Goal: Transaction & Acquisition: Purchase product/service

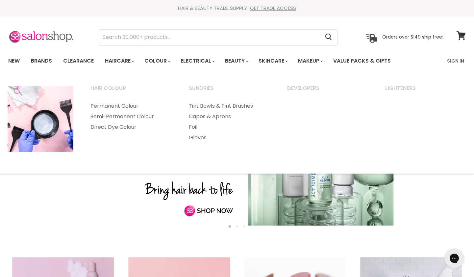
click at [149, 221] on link "Slide 1 of 3" at bounding box center [237, 152] width 474 height 165
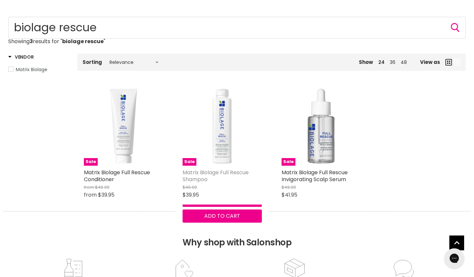
scroll to position [63, 0]
click at [221, 155] on img "Main content" at bounding box center [222, 126] width 79 height 79
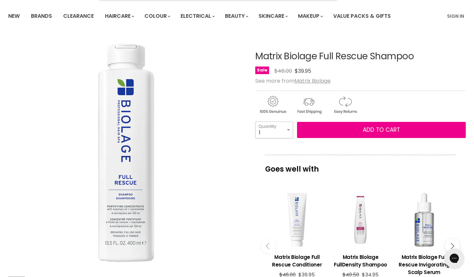
scroll to position [26, 0]
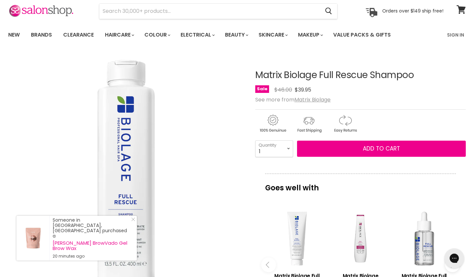
click at [76, 158] on img "Matrix Biolage Full Rescue Shampoo image. Click or Scroll to Zoom." at bounding box center [126, 172] width 236 height 236
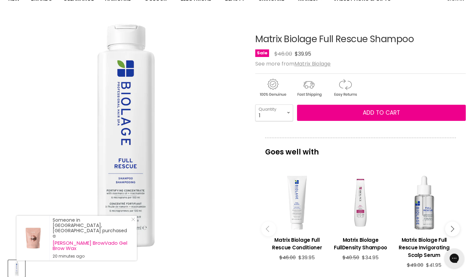
scroll to position [65, 0]
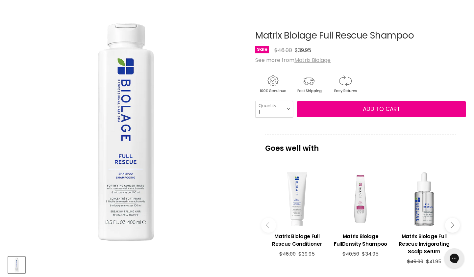
click at [314, 60] on u "Matrix Biolage" at bounding box center [313, 60] width 36 height 8
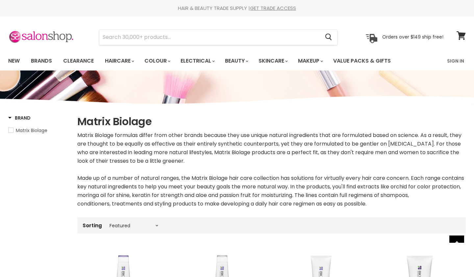
select select "manual"
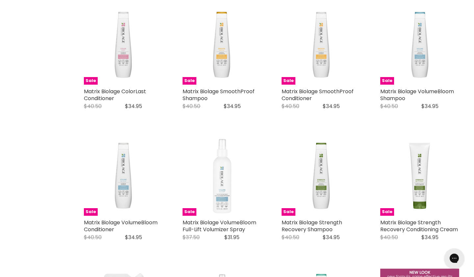
scroll to position [505, 0]
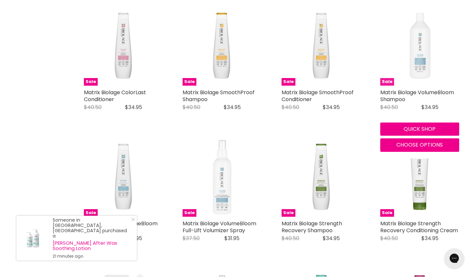
click at [419, 60] on img "Main content" at bounding box center [419, 45] width 79 height 77
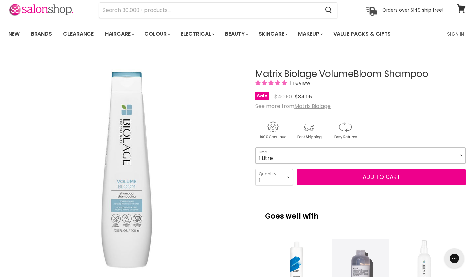
select select "1 Litre"
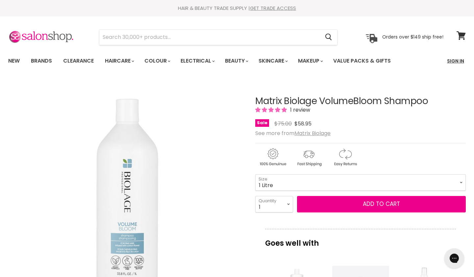
click at [458, 60] on link "Sign In" at bounding box center [455, 61] width 25 height 14
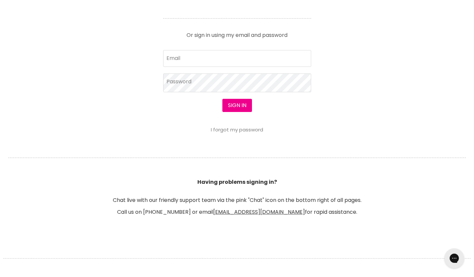
scroll to position [286, 0]
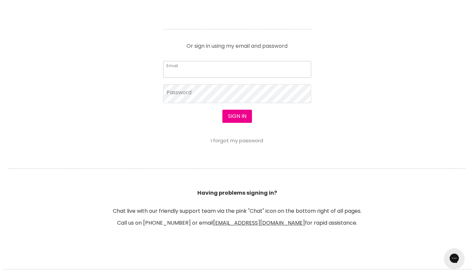
type input "[EMAIL_ADDRESS][DOMAIN_NAME]"
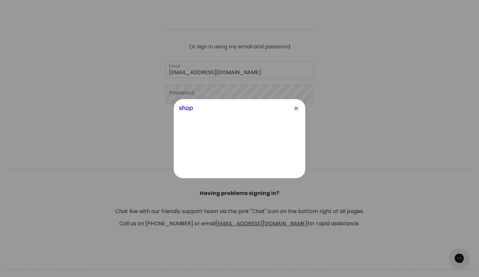
click at [223, 90] on div at bounding box center [239, 138] width 479 height 277
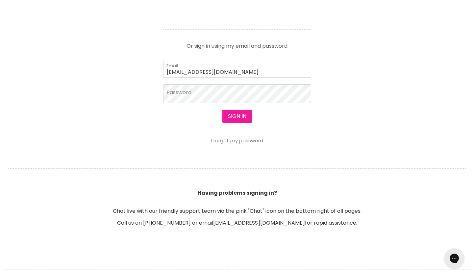
click at [231, 114] on button "Sign in" at bounding box center [237, 116] width 30 height 13
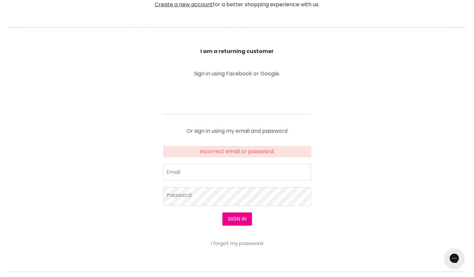
scroll to position [201, 0]
type input "tess.hmdesign@gmail.com"
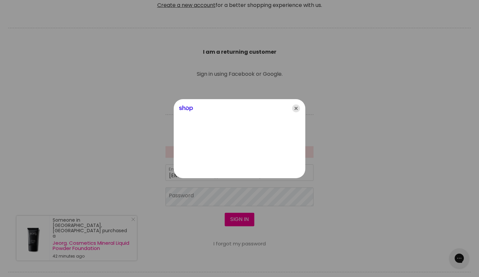
click at [295, 109] on icon "Close" at bounding box center [296, 108] width 8 height 8
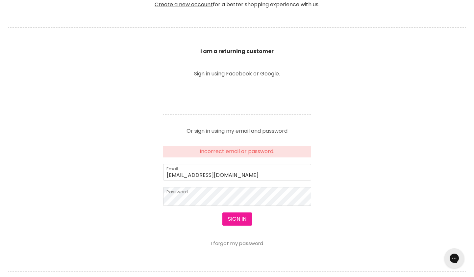
click at [237, 218] on button "Sign in" at bounding box center [237, 218] width 30 height 13
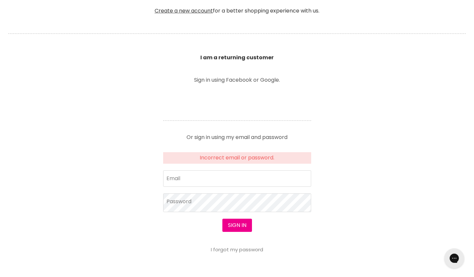
scroll to position [197, 0]
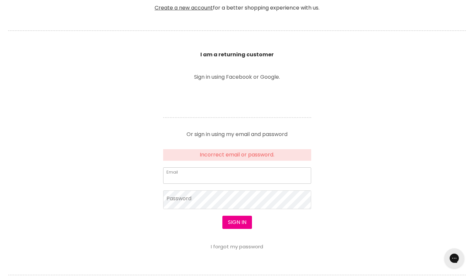
type input "[EMAIL_ADDRESS][DOMAIN_NAME]"
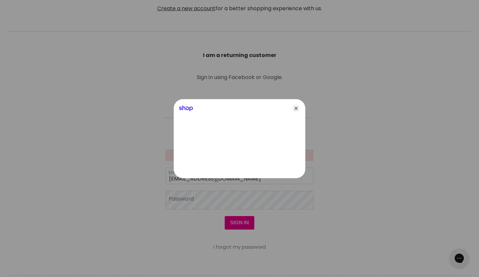
click at [198, 202] on div at bounding box center [239, 138] width 479 height 277
click at [297, 107] on icon "Close" at bounding box center [296, 108] width 8 height 8
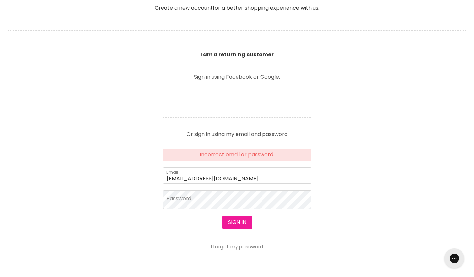
click at [236, 224] on button "Sign in" at bounding box center [237, 222] width 30 height 13
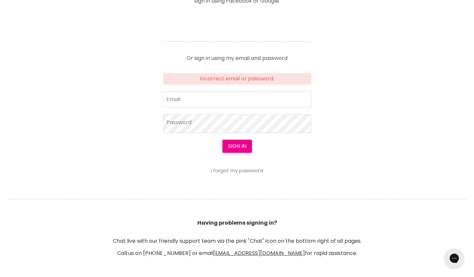
scroll to position [266, 0]
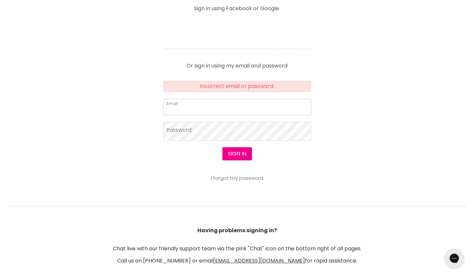
type input "[EMAIL_ADDRESS][DOMAIN_NAME]"
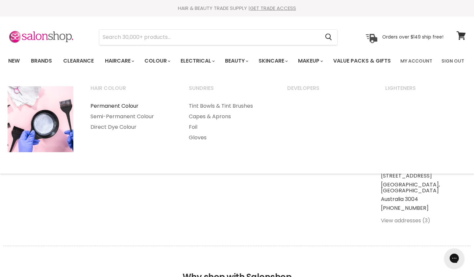
click at [119, 111] on link "Permanent Colour" at bounding box center [130, 106] width 97 height 11
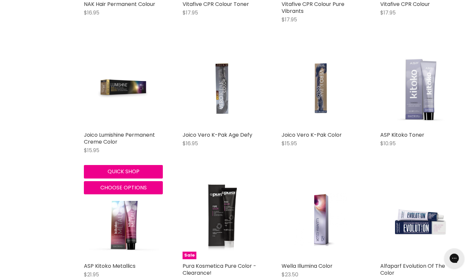
scroll to position [1318, 0]
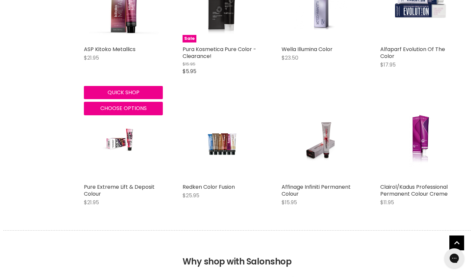
scroll to position [1528, 0]
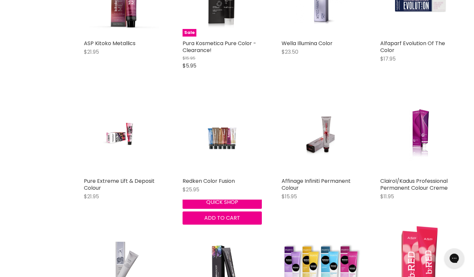
click at [214, 152] on img "Main content" at bounding box center [222, 134] width 53 height 79
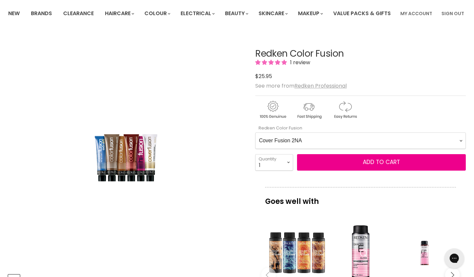
scroll to position [51, 0]
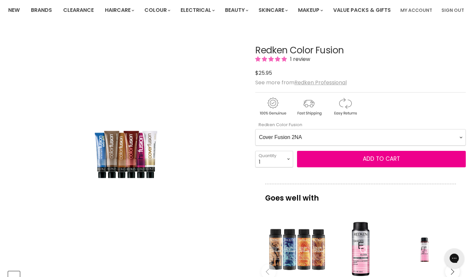
select Fusion-0-0 "Cover Fusion 9NN"
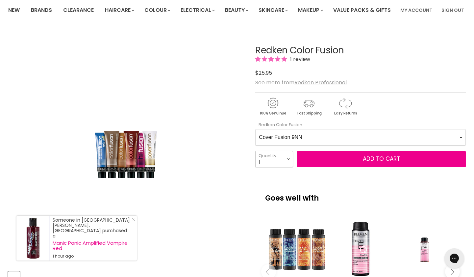
select select "3"
type input "3"
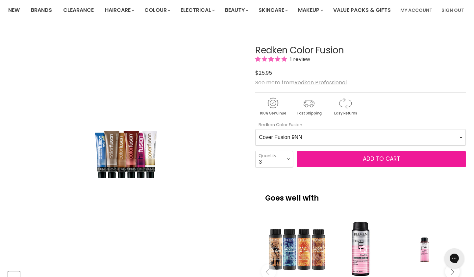
click at [340, 167] on button "Add to cart" at bounding box center [381, 159] width 169 height 16
click at [380, 163] on span "Add to cart" at bounding box center [381, 159] width 37 height 8
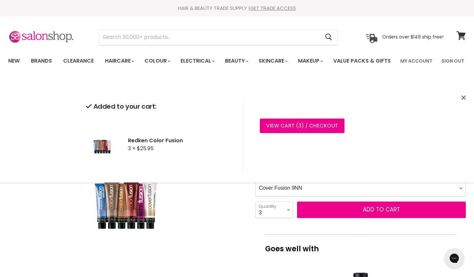
scroll to position [0, 0]
click at [158, 37] on input "Search" at bounding box center [209, 37] width 220 height 15
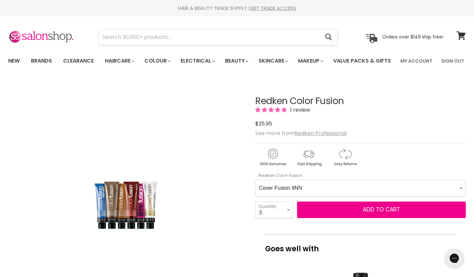
scroll to position [98, 0]
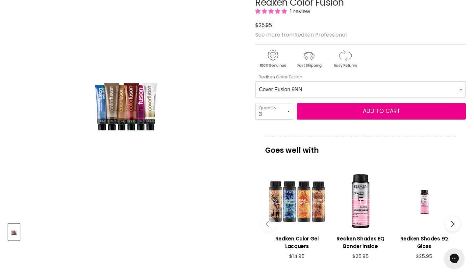
click at [159, 45] on img "Redken Color Fusion image. Click or Scroll to Zoom." at bounding box center [125, 98] width 115 height 173
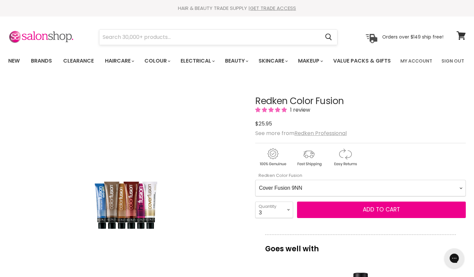
scroll to position [0, 0]
click at [168, 36] on input "Search" at bounding box center [209, 37] width 220 height 15
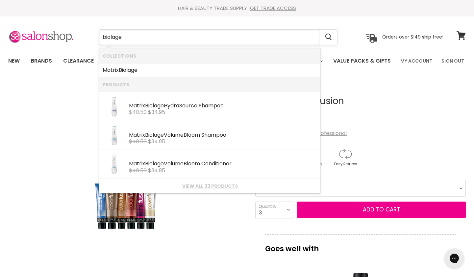
type input "biology"
drag, startPoint x: 168, startPoint y: 36, endPoint x: 113, endPoint y: 140, distance: 117.9
click at [113, 140] on img "Products: Matrix Biolage VolumeBloom Shampoo" at bounding box center [114, 135] width 23 height 22
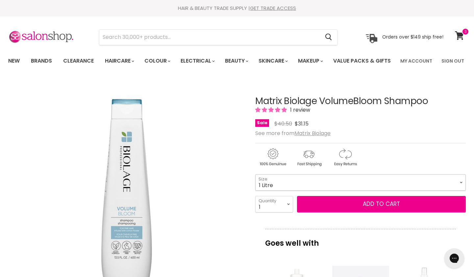
select select "1 Litre"
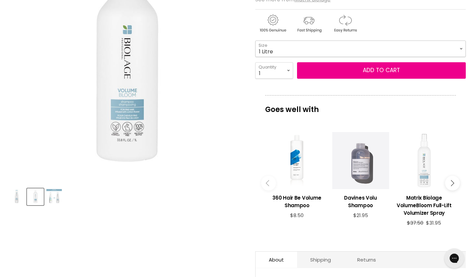
scroll to position [118, 0]
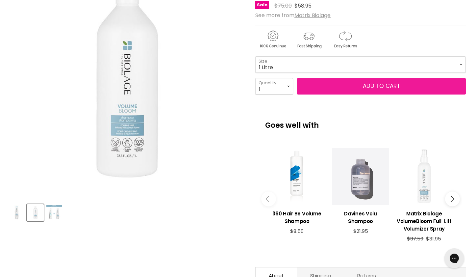
click at [375, 94] on button "Add to cart" at bounding box center [381, 86] width 169 height 16
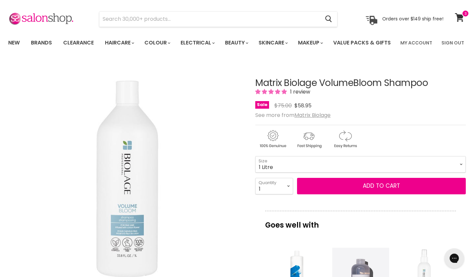
scroll to position [17, 0]
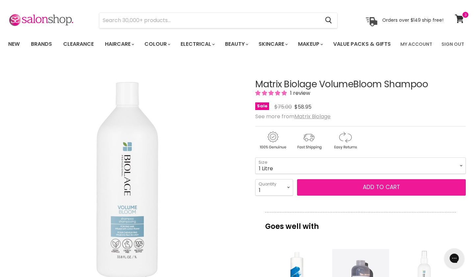
click at [368, 195] on button "Add to cart" at bounding box center [381, 187] width 169 height 16
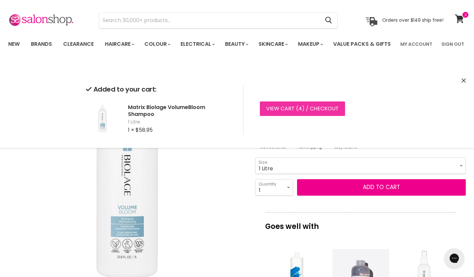
click at [291, 109] on link "View cart ( 4 ) / Checkout" at bounding box center [302, 108] width 85 height 14
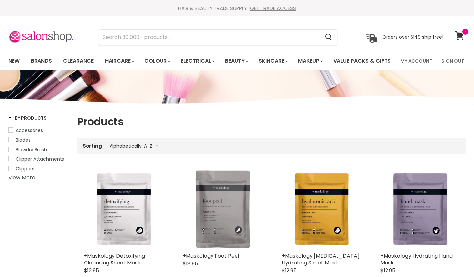
select select "title-ascending"
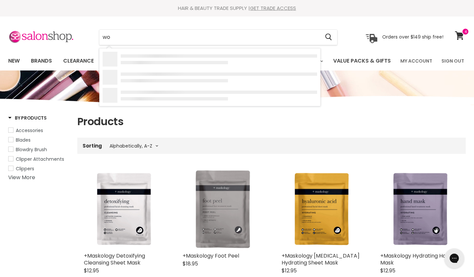
type input "wow"
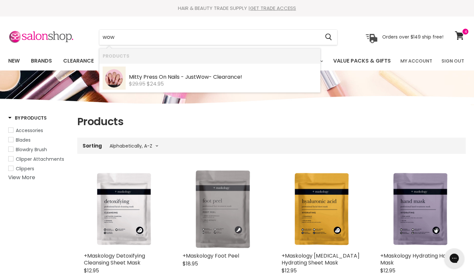
drag, startPoint x: 118, startPoint y: 36, endPoint x: 93, endPoint y: 37, distance: 24.7
click at [93, 37] on div "wow Cancel" at bounding box center [218, 37] width 272 height 15
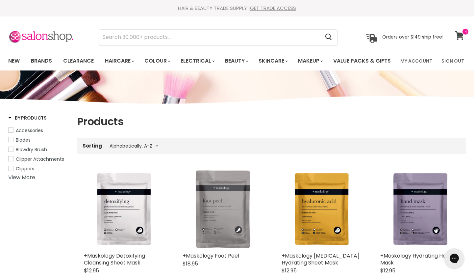
click at [461, 33] on icon at bounding box center [459, 35] width 9 height 9
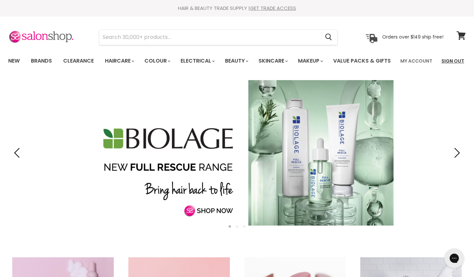
click at [454, 58] on link "Sign Out" at bounding box center [453, 61] width 31 height 14
click at [421, 60] on link "My Account" at bounding box center [417, 61] width 40 height 14
click at [415, 60] on link "My Account" at bounding box center [417, 61] width 40 height 14
click at [453, 61] on link "Sign Out" at bounding box center [453, 61] width 31 height 14
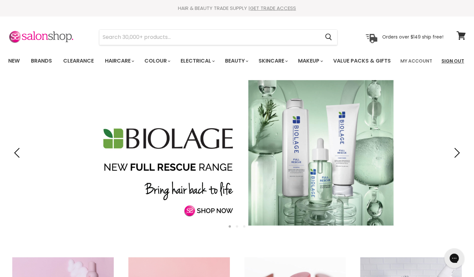
click at [453, 60] on link "Sign Out" at bounding box center [453, 61] width 31 height 14
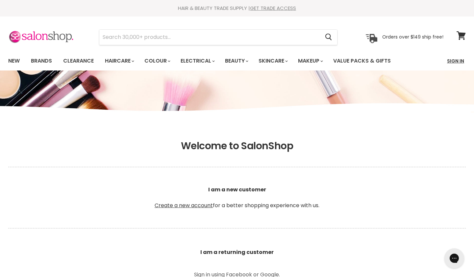
click at [458, 61] on link "Sign In" at bounding box center [455, 61] width 25 height 14
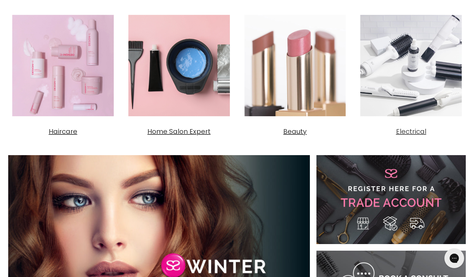
scroll to position [242, 0]
